Goal: Navigation & Orientation: Understand site structure

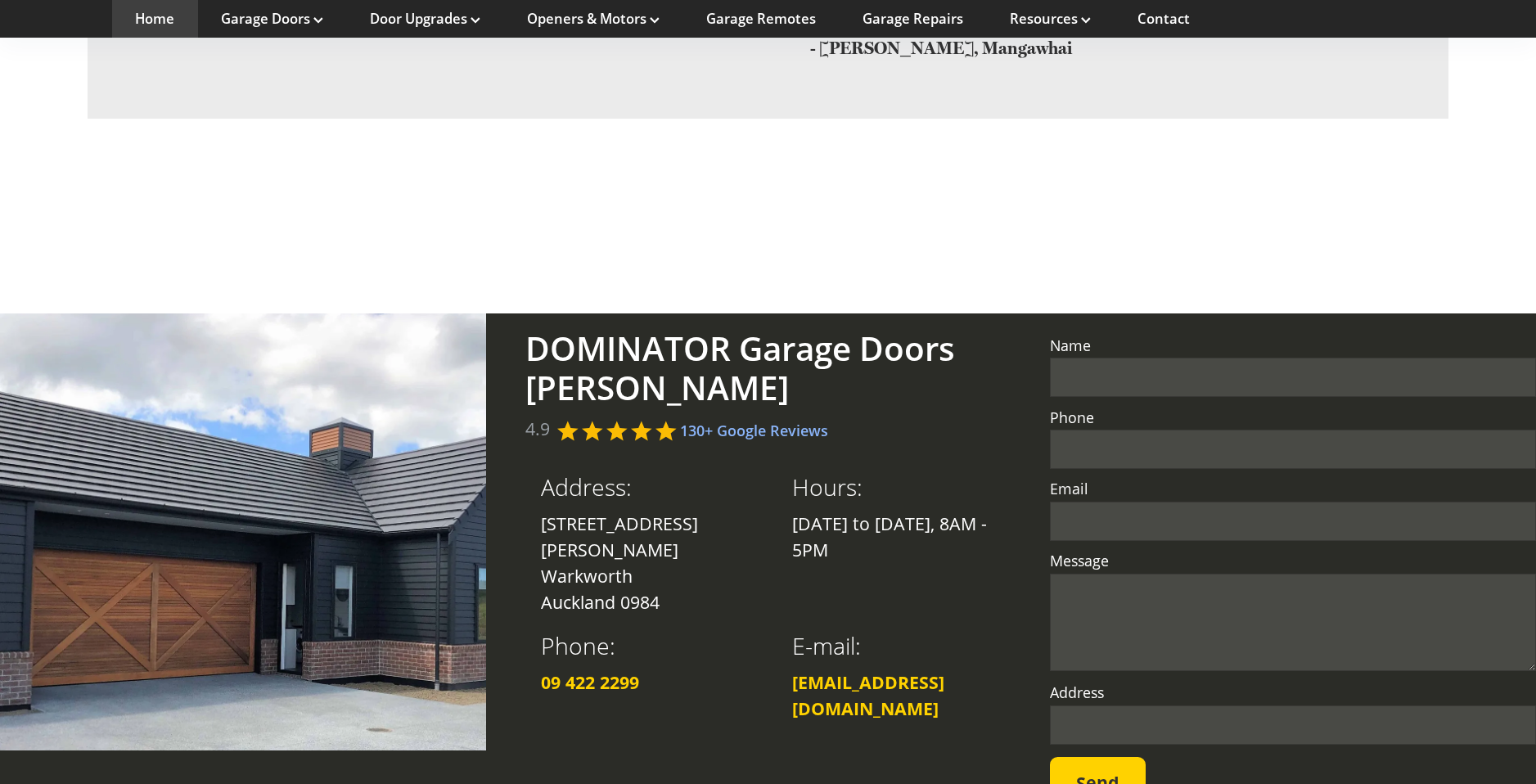
scroll to position [3721, 0]
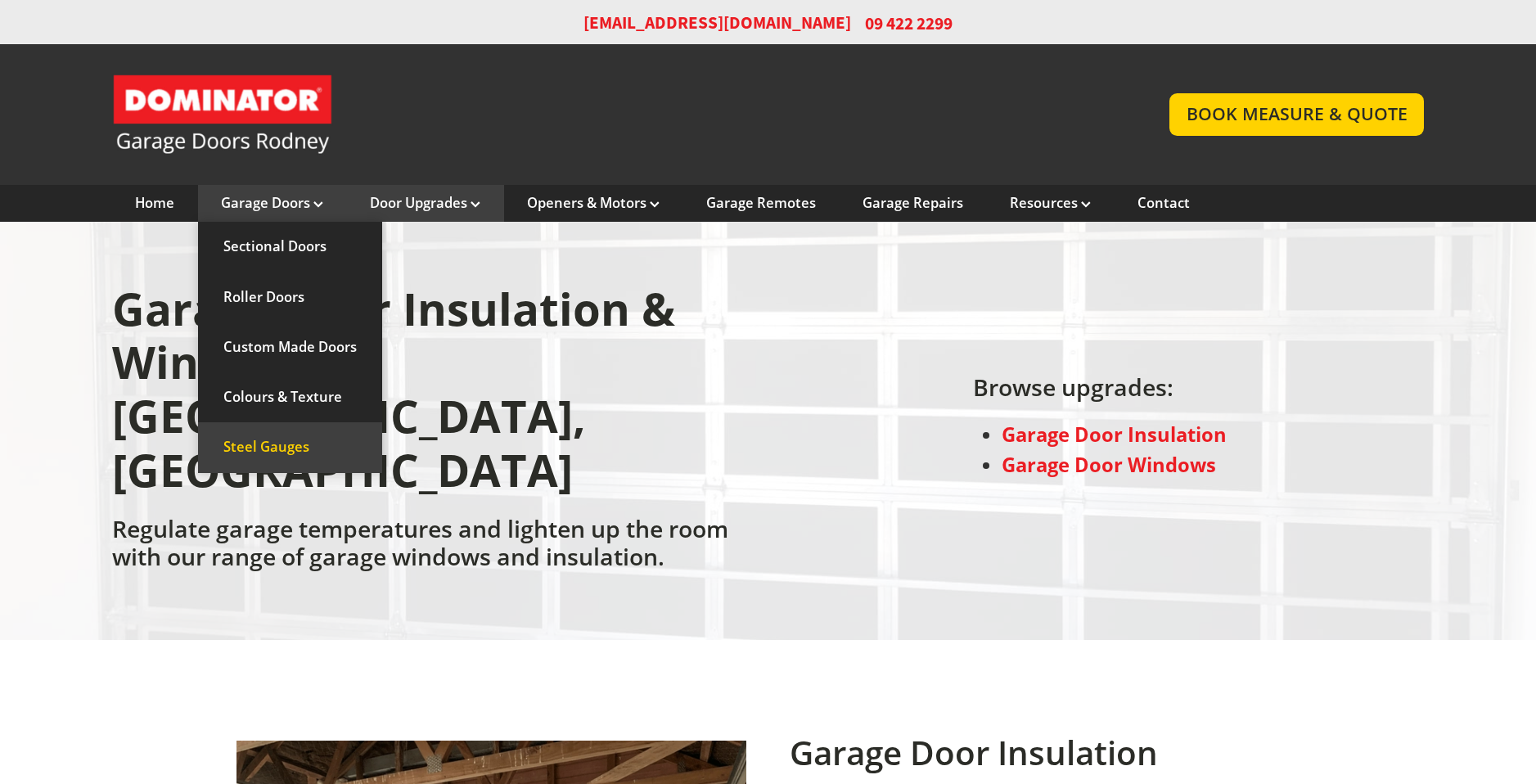
click at [254, 439] on link "Steel Gauges" at bounding box center [290, 447] width 184 height 50
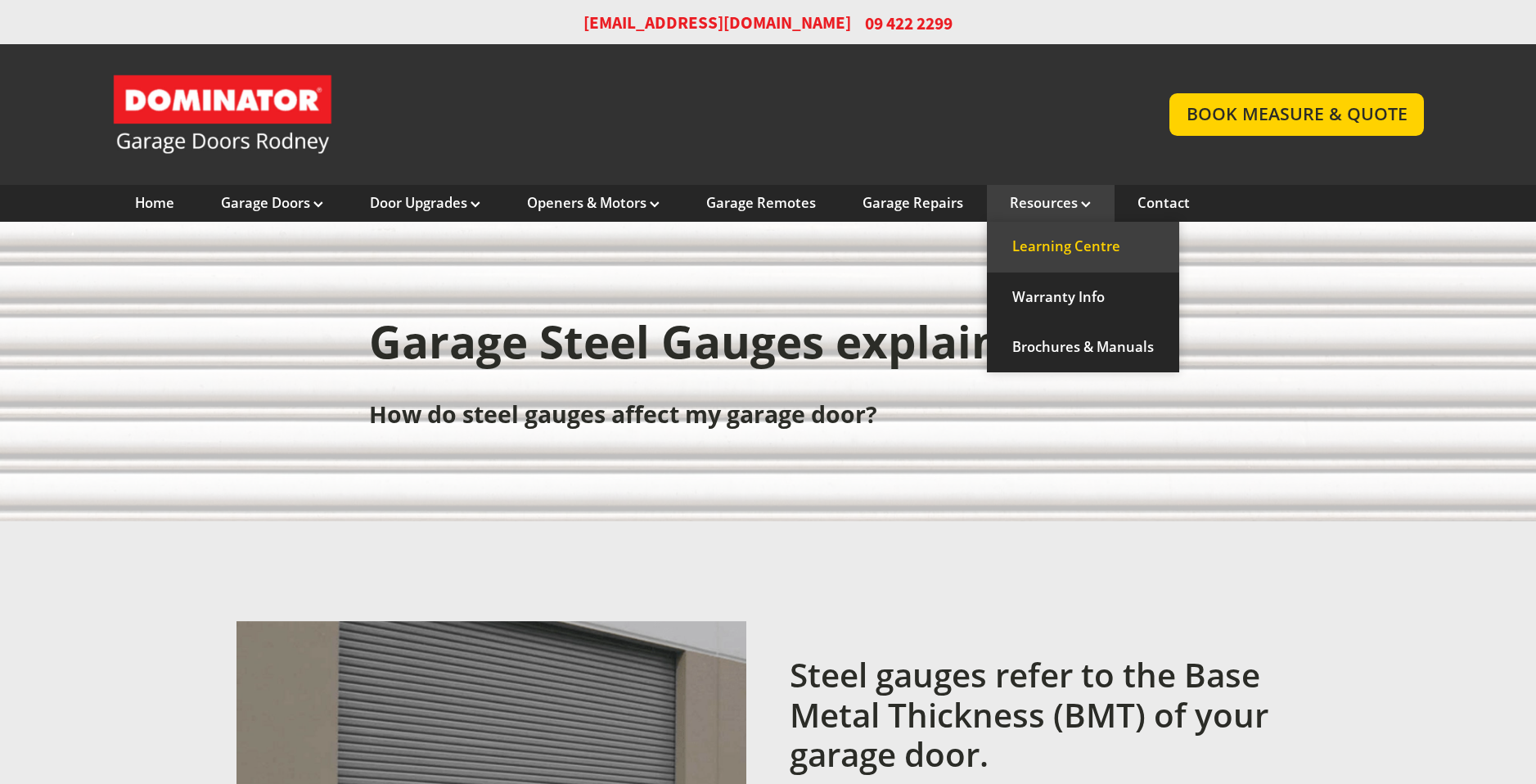
click at [1065, 250] on link "Learning Centre" at bounding box center [1083, 247] width 192 height 50
